Goal: Task Accomplishment & Management: Manage account settings

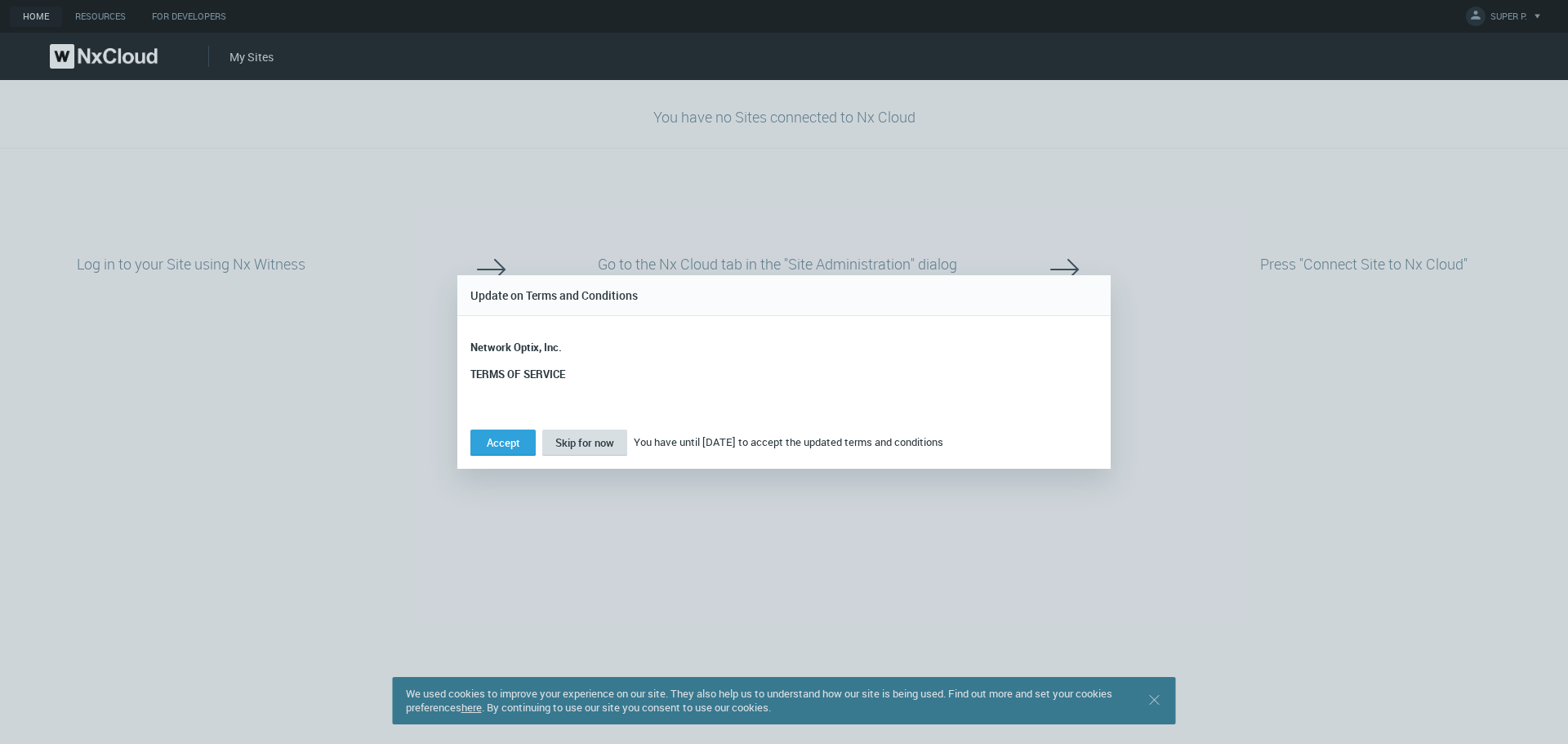
click at [603, 450] on button "Skip for now" at bounding box center [584, 442] width 85 height 27
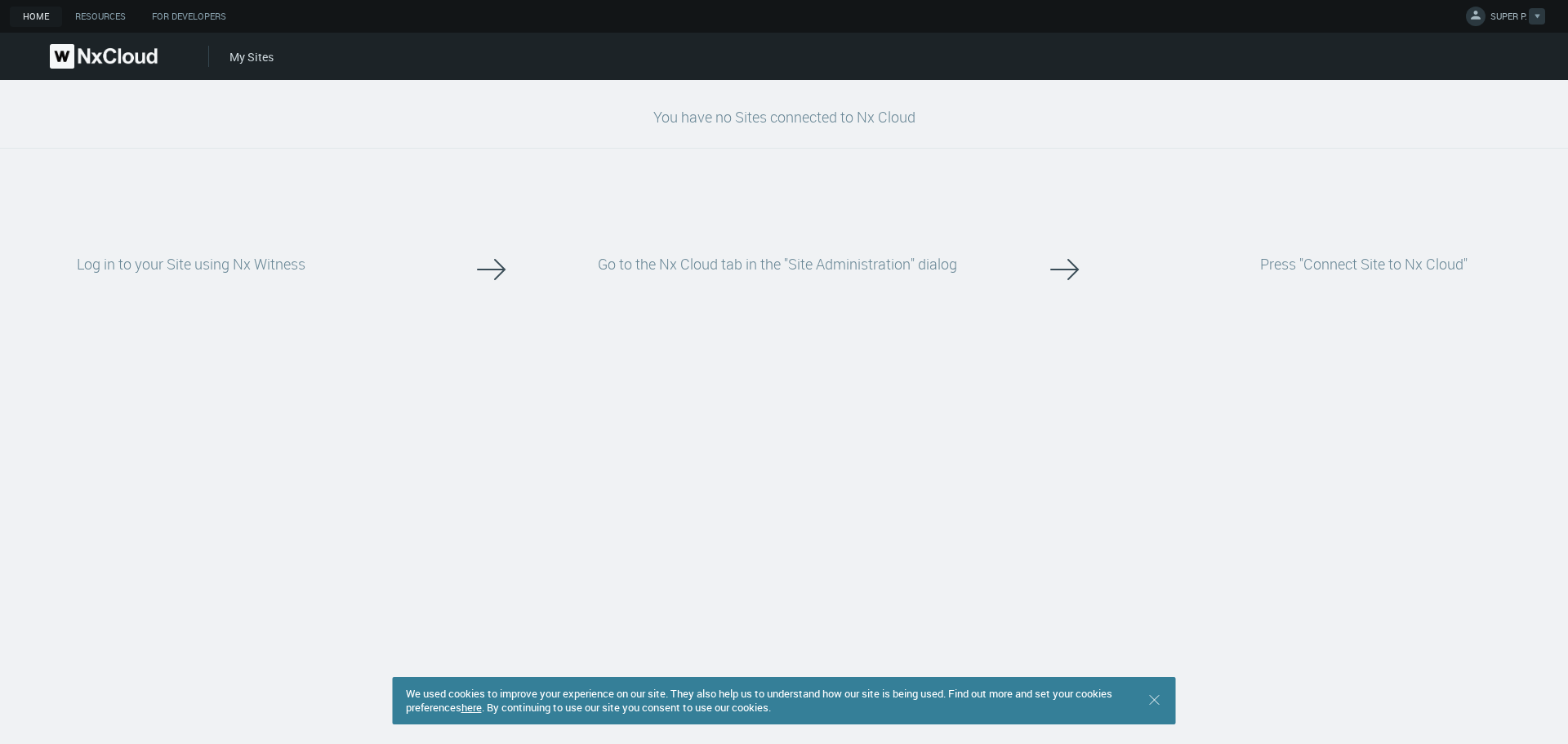
click at [1488, 18] on link "SUPER P." at bounding box center [1506, 19] width 80 height 20
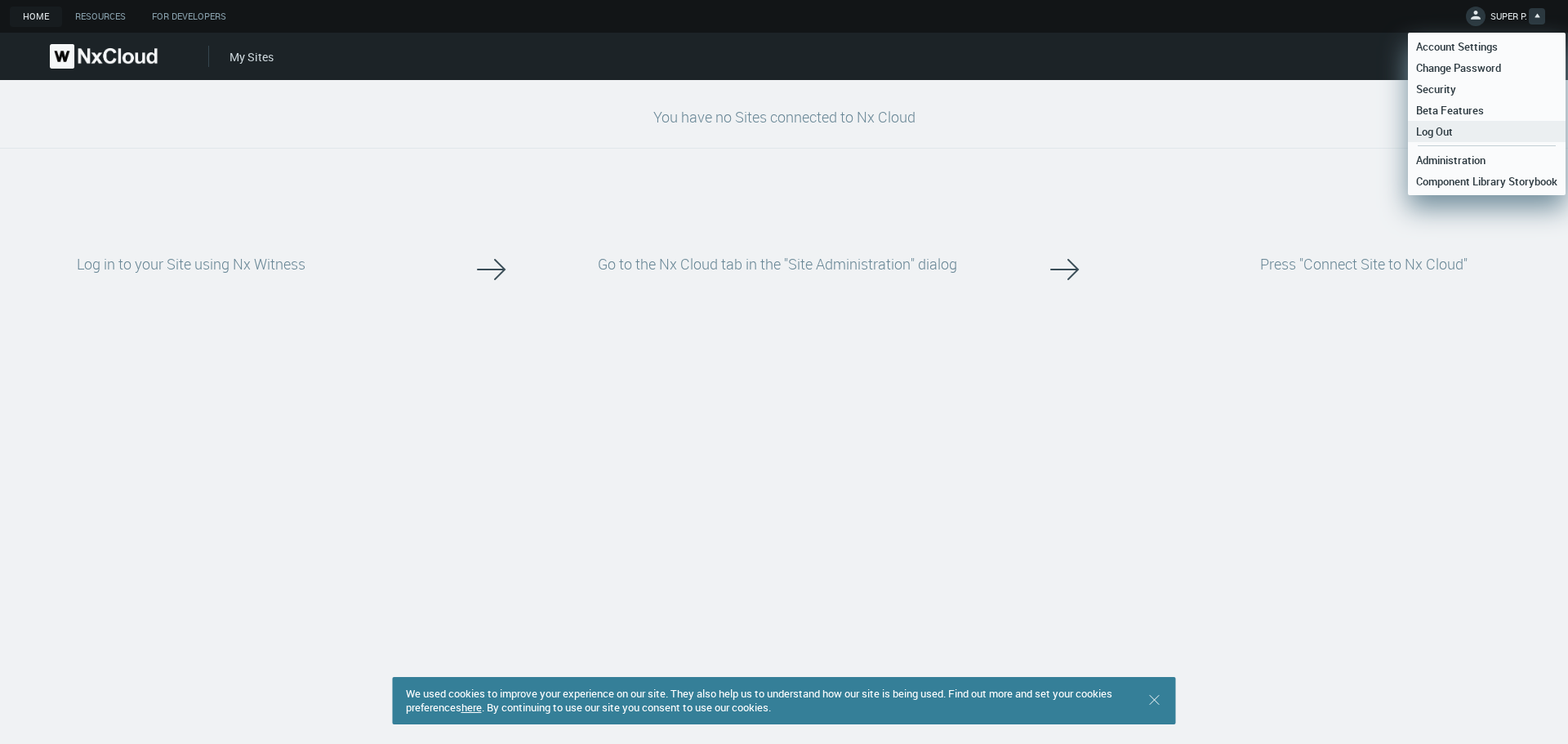
click at [1453, 123] on link "Log Out" at bounding box center [1487, 132] width 157 height 22
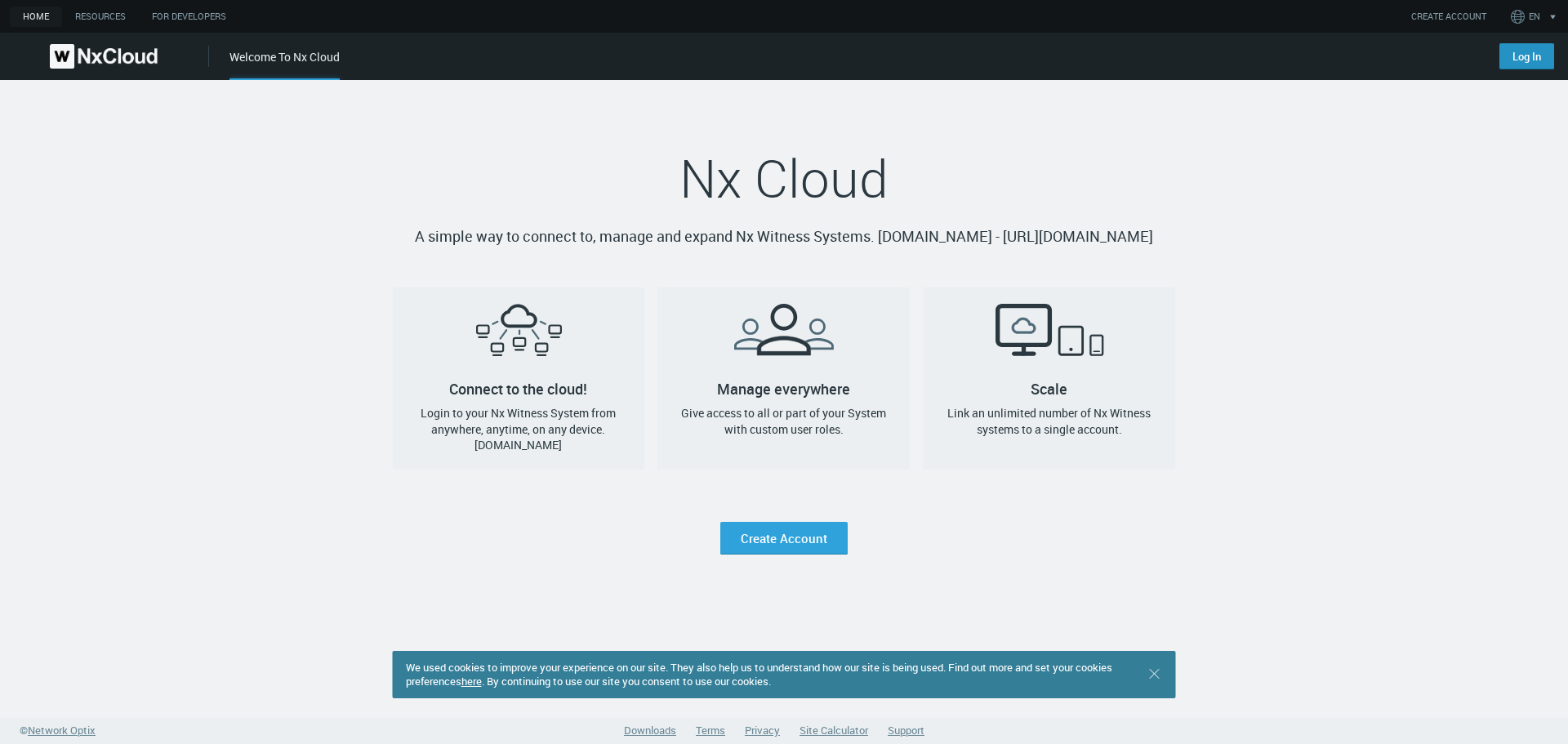
click at [1517, 55] on link "Log In" at bounding box center [1527, 56] width 55 height 27
